Goal: Information Seeking & Learning: Learn about a topic

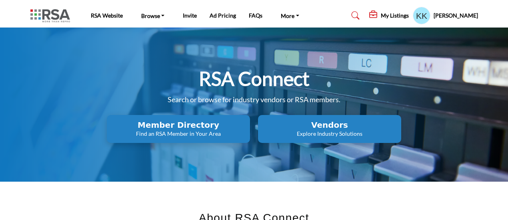
click at [248, 135] on p "Explore Industry Solutions" at bounding box center [178, 134] width 138 height 8
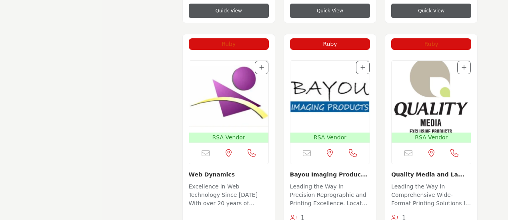
scroll to position [960, 0]
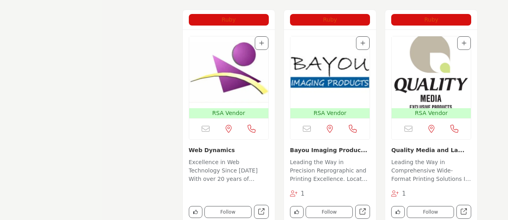
click at [317, 74] on img "Open Listing in new tab" at bounding box center [330, 72] width 79 height 72
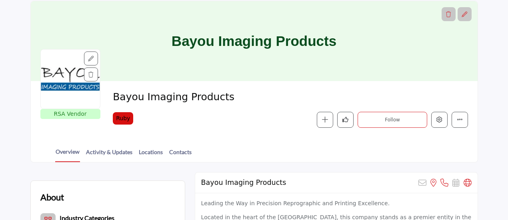
scroll to position [40, 0]
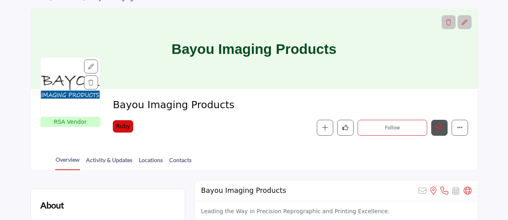
click at [440, 127] on icon "Edit company" at bounding box center [440, 128] width 6 height 6
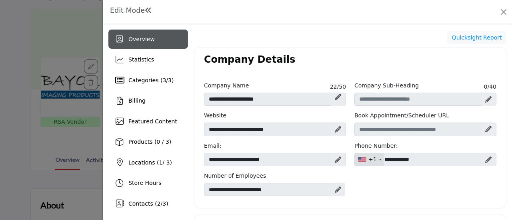
click at [379, 188] on div "**********" at bounding box center [350, 142] width 301 height 120
click at [501, 12] on button "Close" at bounding box center [503, 11] width 11 height 11
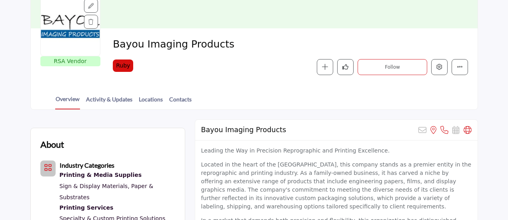
scroll to position [120, 0]
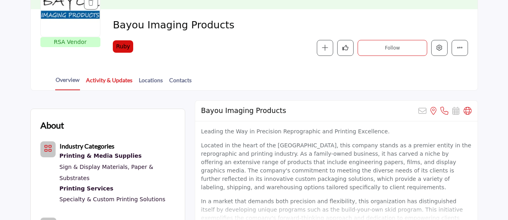
click at [102, 80] on link "Activity & Updates" at bounding box center [109, 83] width 47 height 14
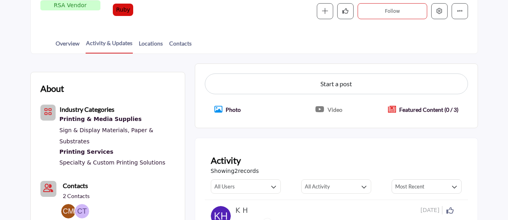
scroll to position [162, 0]
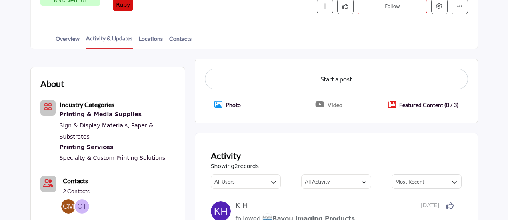
click at [394, 104] on icon "Create Popup" at bounding box center [392, 105] width 8 height 8
click at [419, 104] on p "Featured Content (0 / 3)" at bounding box center [428, 105] width 59 height 8
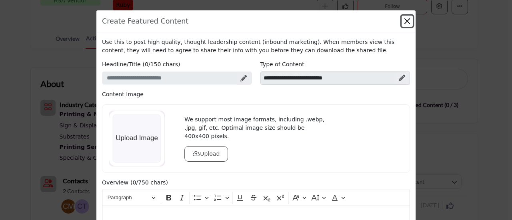
click at [407, 18] on button "Close" at bounding box center [407, 21] width 11 height 11
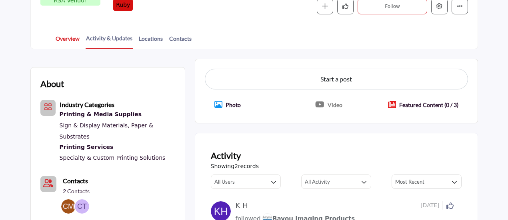
click at [64, 38] on link "Overview" at bounding box center [67, 41] width 25 height 14
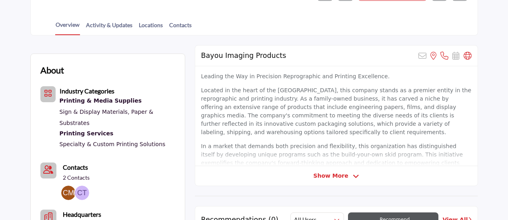
scroll to position [200, 0]
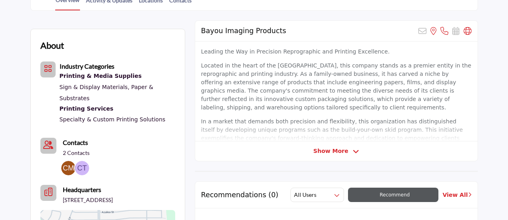
click at [353, 149] on icon at bounding box center [356, 151] width 6 height 7
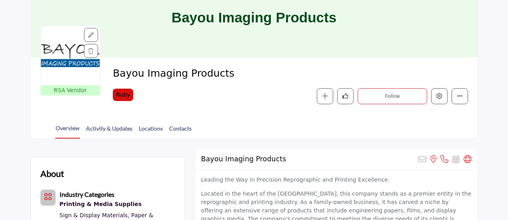
scroll to position [40, 0]
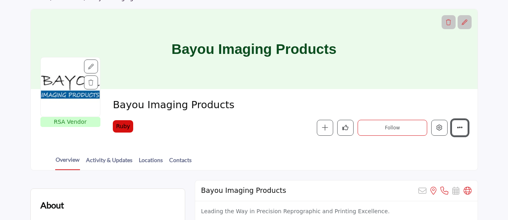
click at [463, 127] on button "More details" at bounding box center [460, 128] width 16 height 16
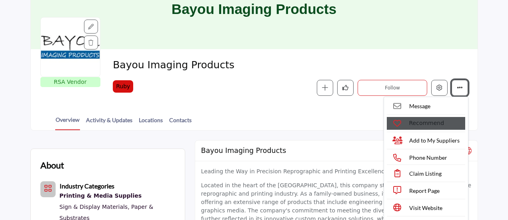
scroll to position [120, 0]
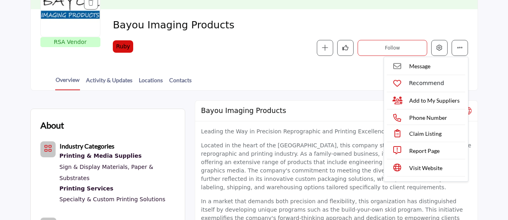
click at [394, 15] on div "RSA Vendor RSA Vendors are businesses that have agreed to offer RSA Members exc…" at bounding box center [254, 37] width 447 height 56
